Goal: Transaction & Acquisition: Subscribe to service/newsletter

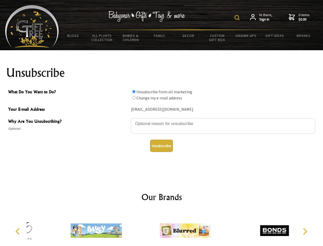
click at [238, 18] on img at bounding box center [237, 17] width 5 height 5
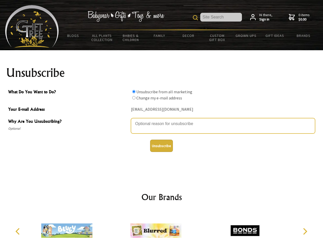
click at [162, 120] on textarea "Why Are You Unsubscribing?" at bounding box center [223, 125] width 184 height 15
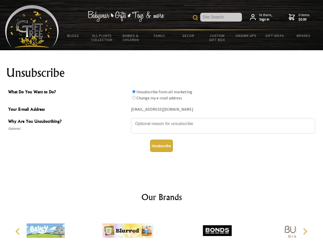
click at [134, 91] on input "What Do You Want to Do?" at bounding box center [133, 91] width 3 height 3
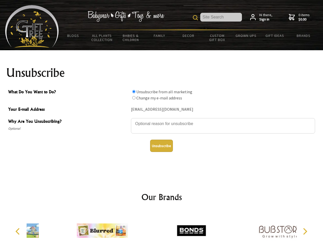
click at [134, 98] on input "What Do You Want to Do?" at bounding box center [133, 97] width 3 height 3
radio input "true"
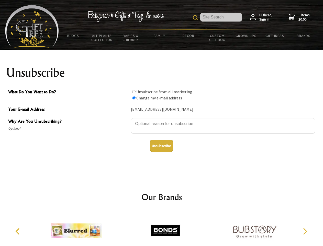
click at [162, 146] on button "Unsubscribe" at bounding box center [161, 145] width 23 height 12
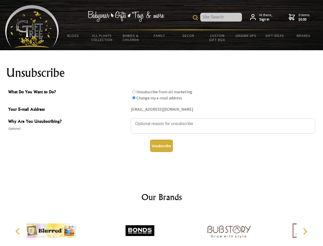
click at [162, 228] on img at bounding box center [139, 230] width 51 height 38
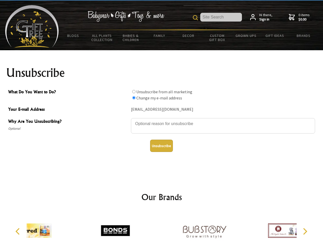
click at [18, 231] on icon "Previous" at bounding box center [18, 231] width 7 height 7
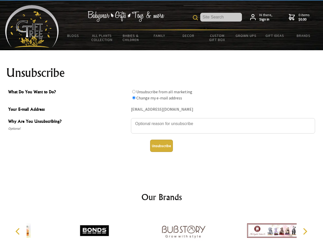
click at [305, 231] on icon "Next" at bounding box center [305, 231] width 7 height 7
